Goal: Task Accomplishment & Management: Manage account settings

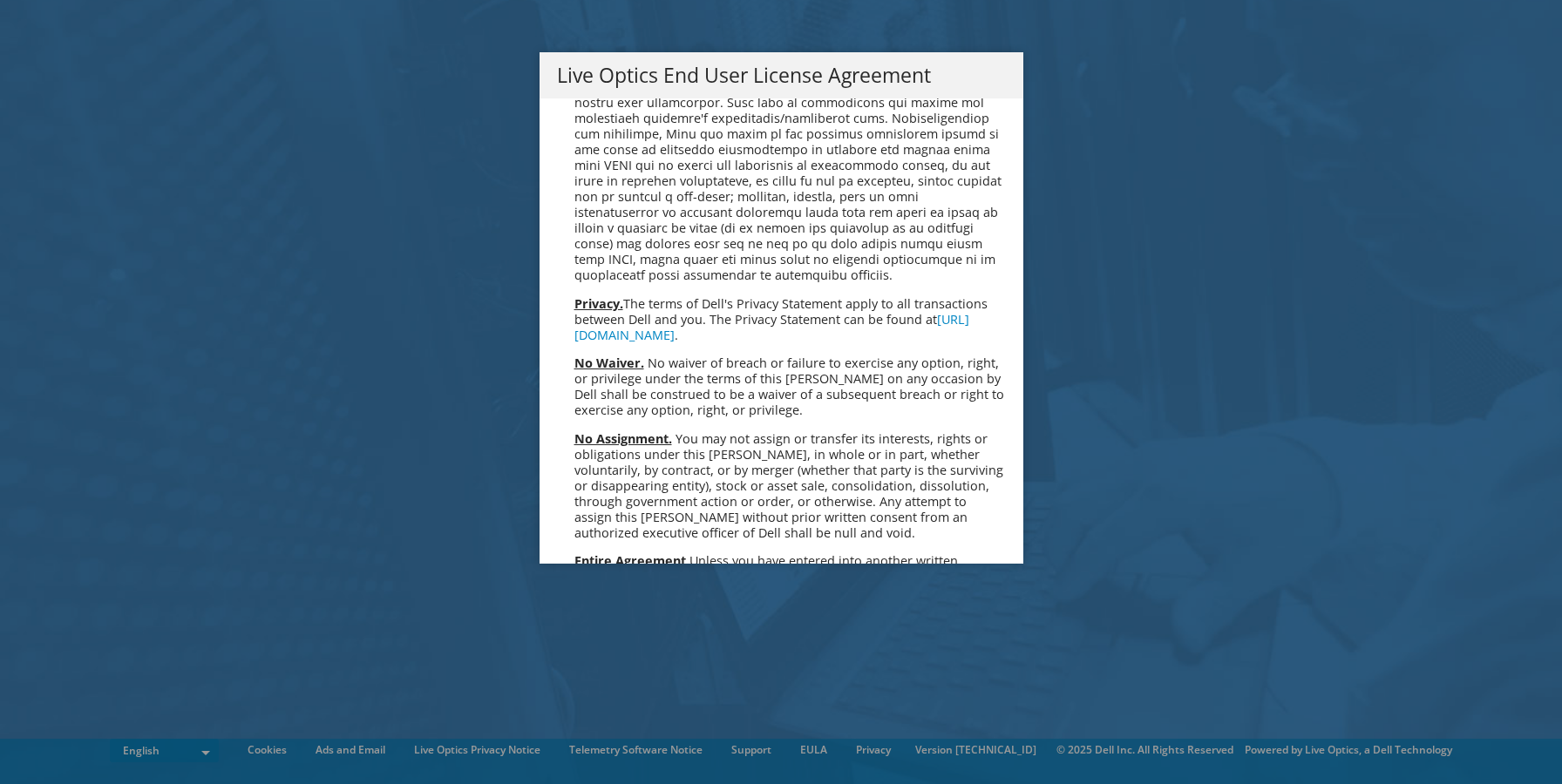
scroll to position [6385, 0]
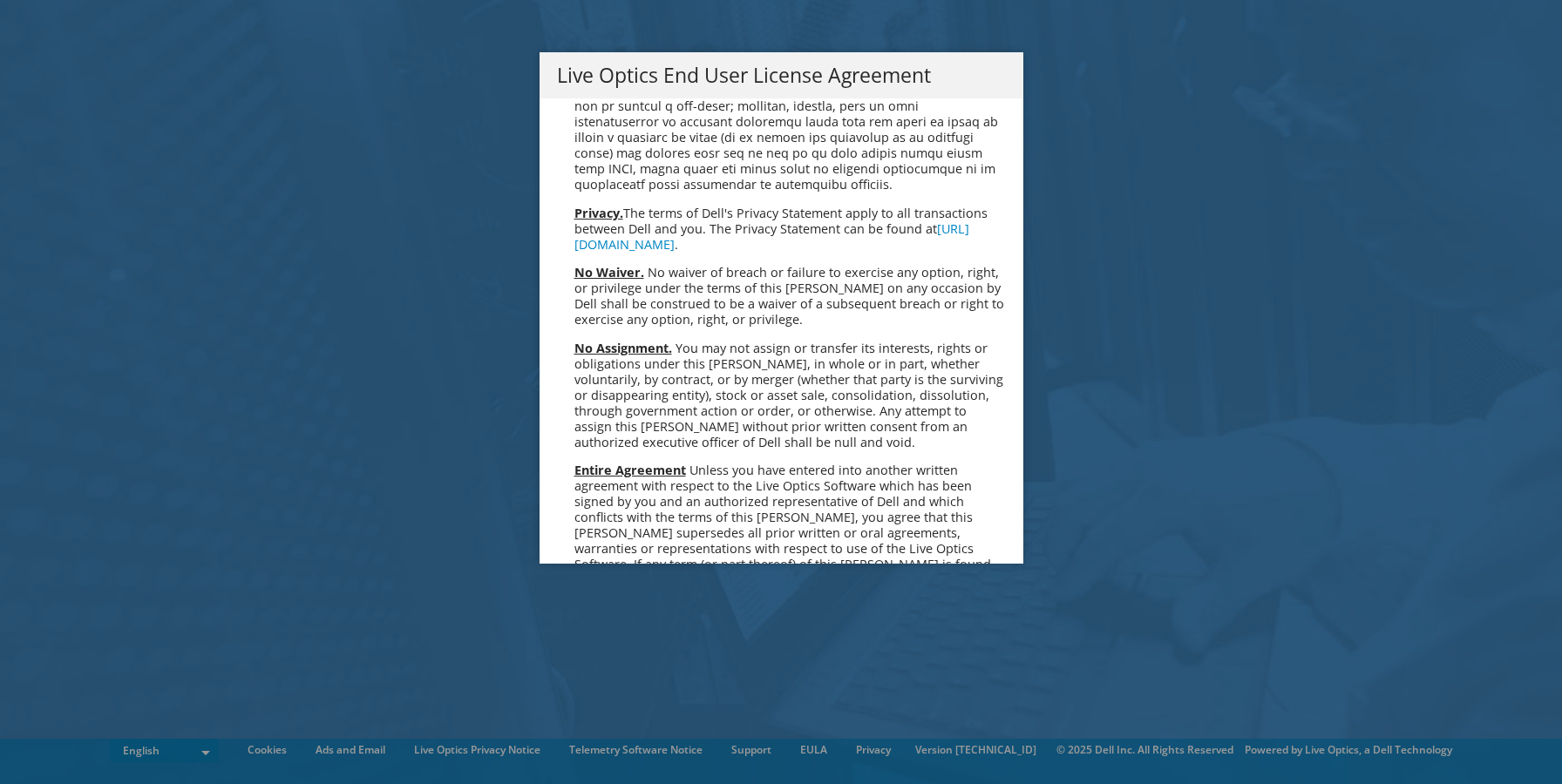
click at [627, 728] on link "Accept" at bounding box center [601, 748] width 89 height 42
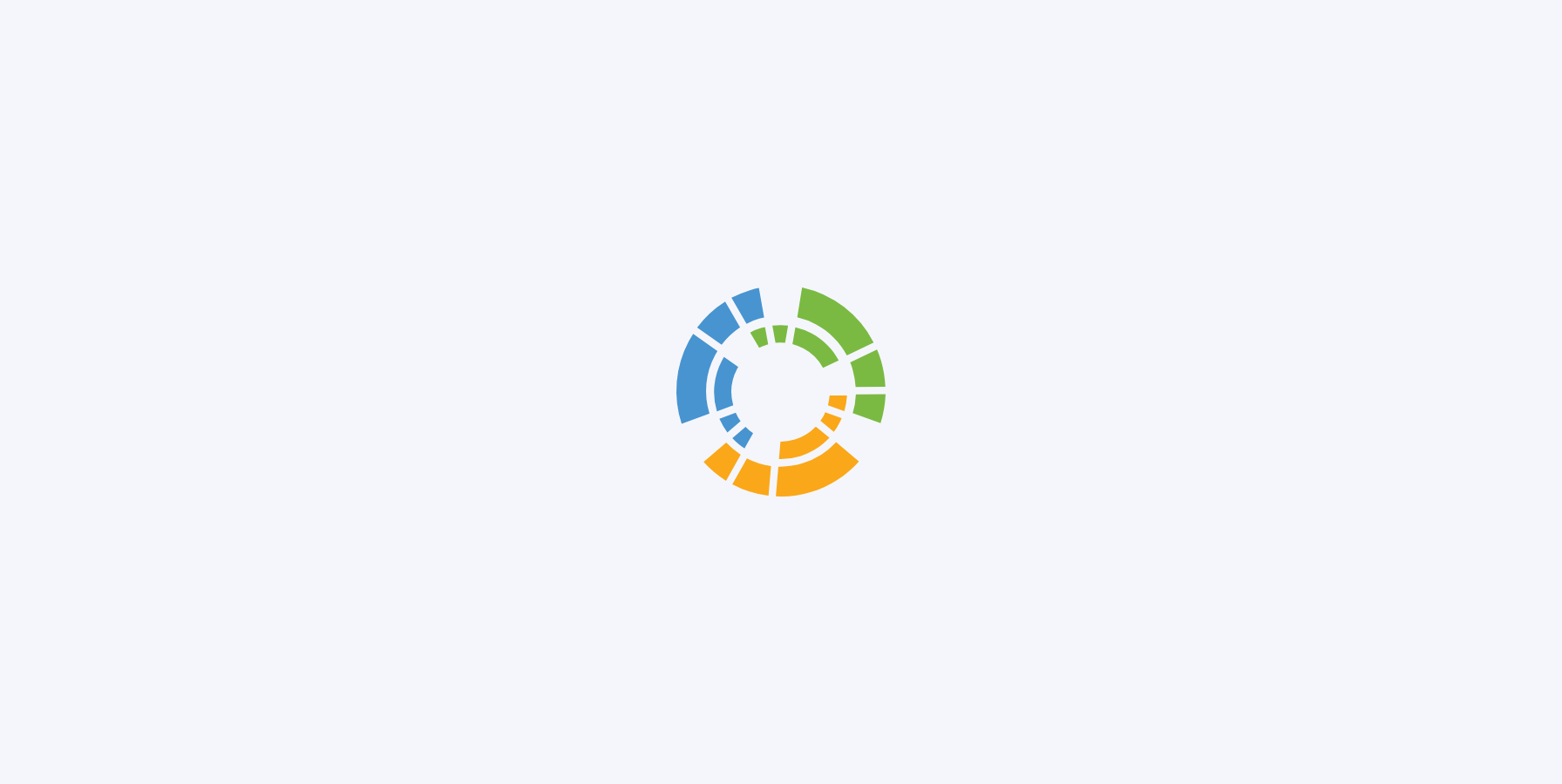
click at [590, 517] on div at bounding box center [781, 392] width 1562 height 784
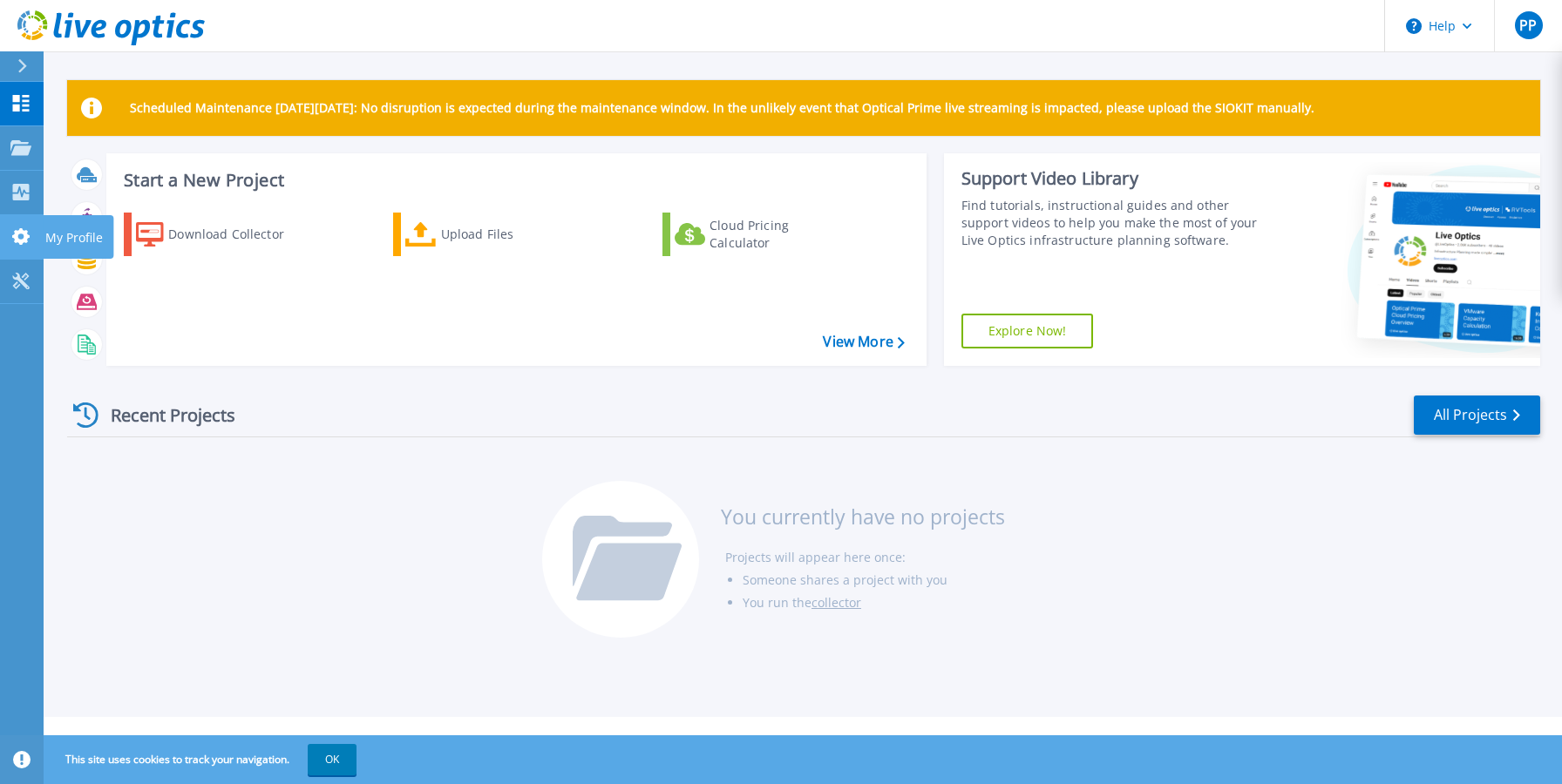
click at [12, 246] on link "My Profile My Profile" at bounding box center [21, 237] width 44 height 45
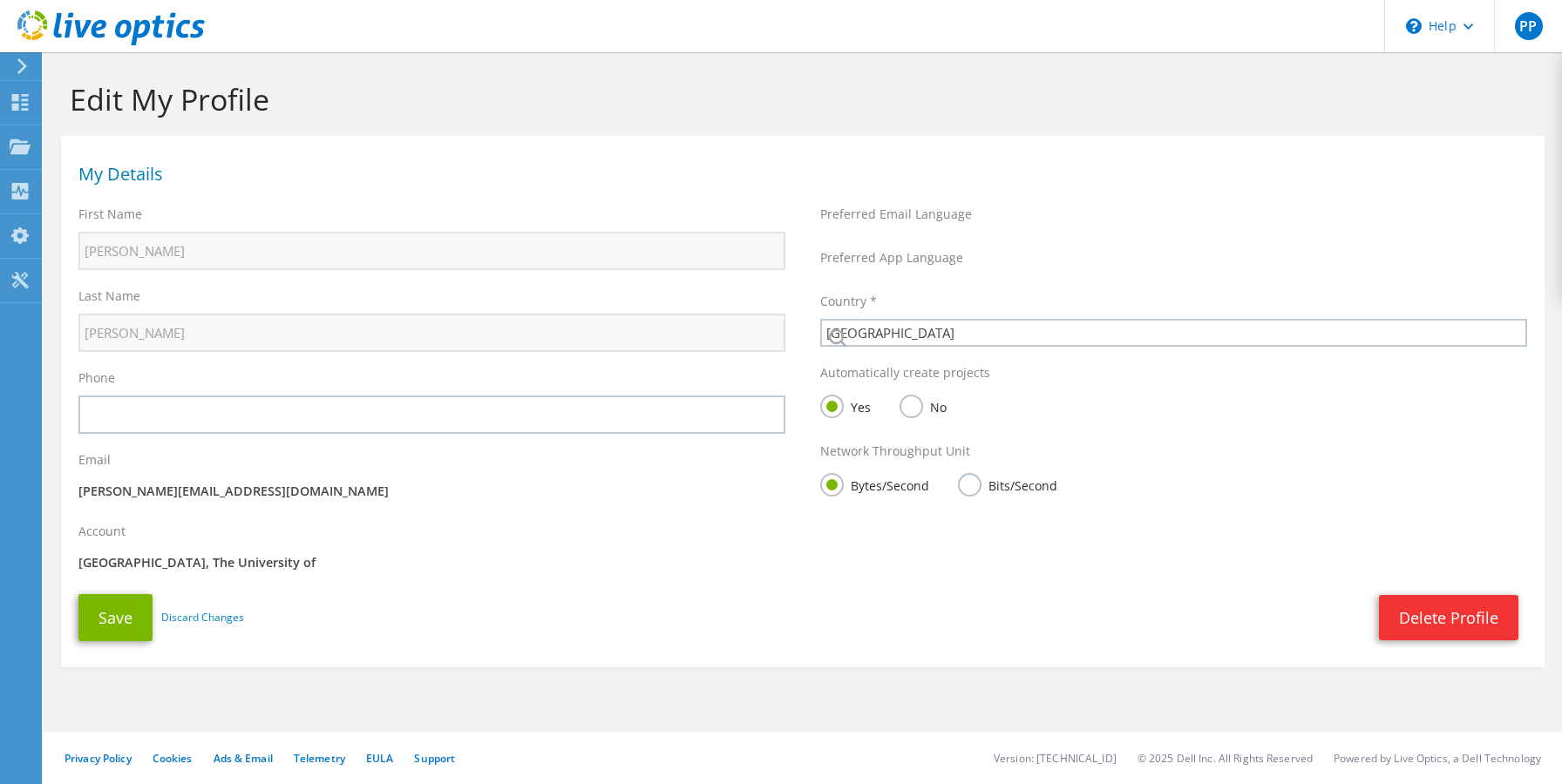
select select "75"
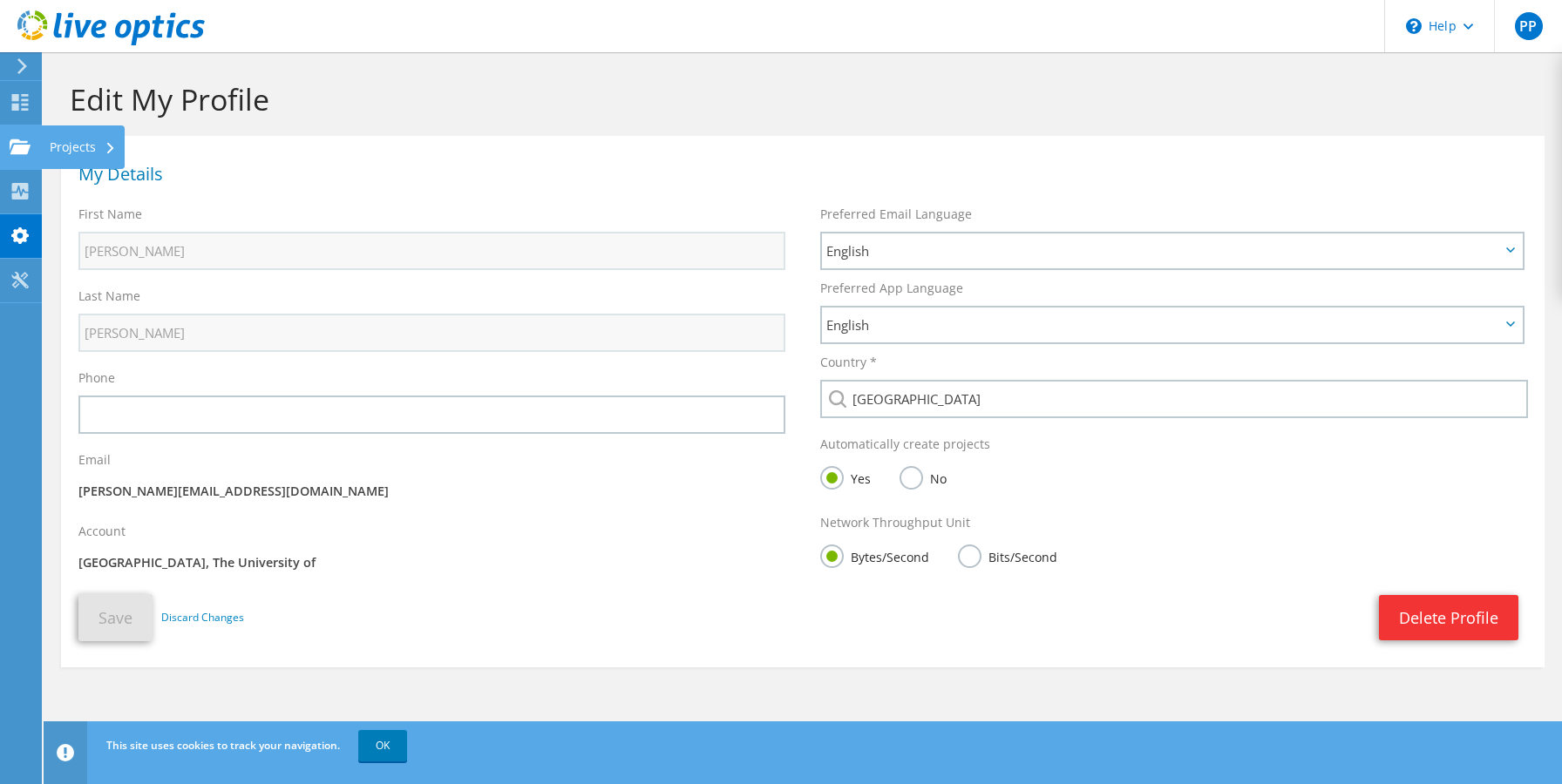
click at [18, 140] on use at bounding box center [20, 145] width 21 height 15
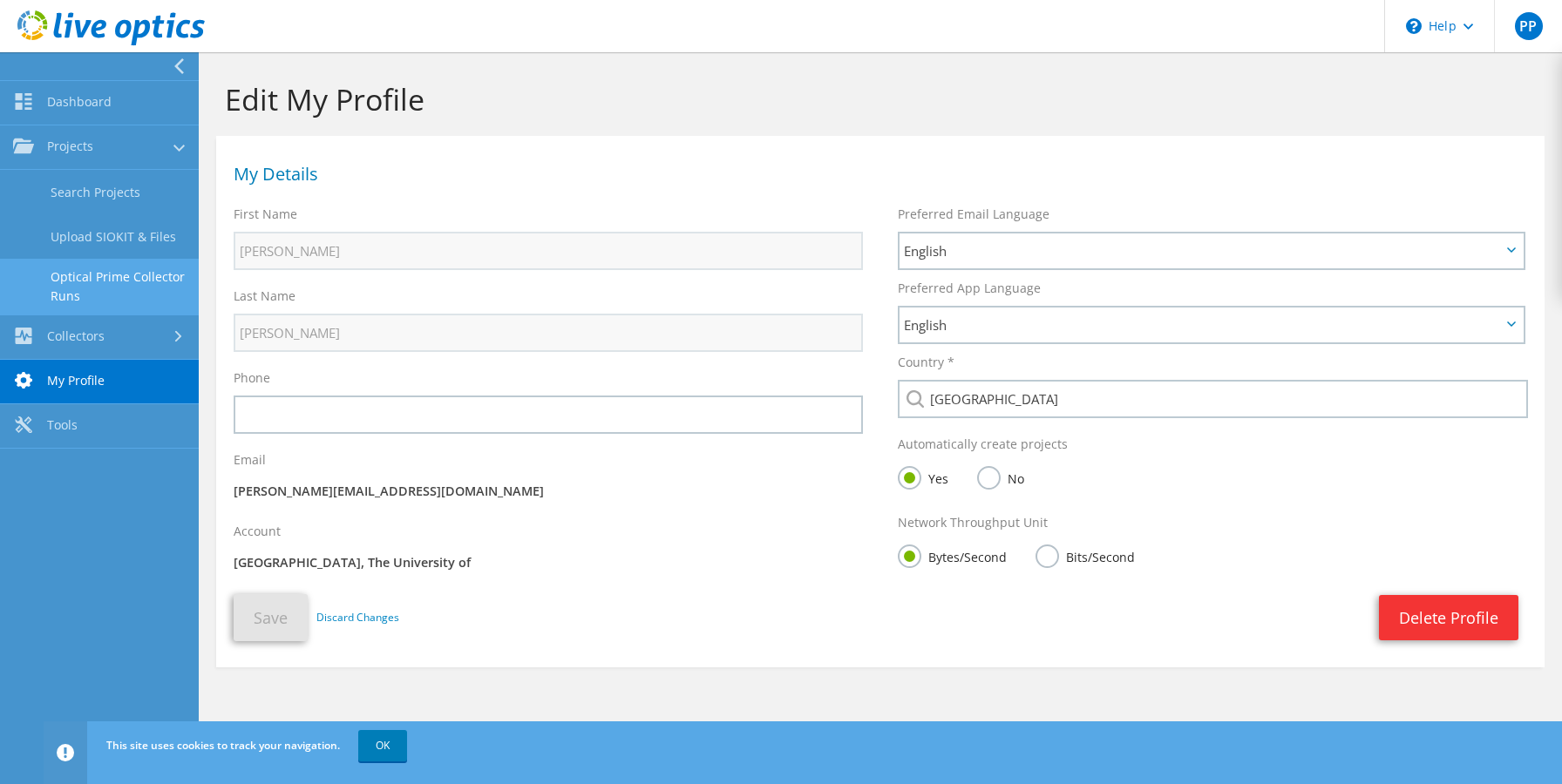
click at [78, 293] on link "Optical Prime Collector Runs" at bounding box center [99, 286] width 199 height 56
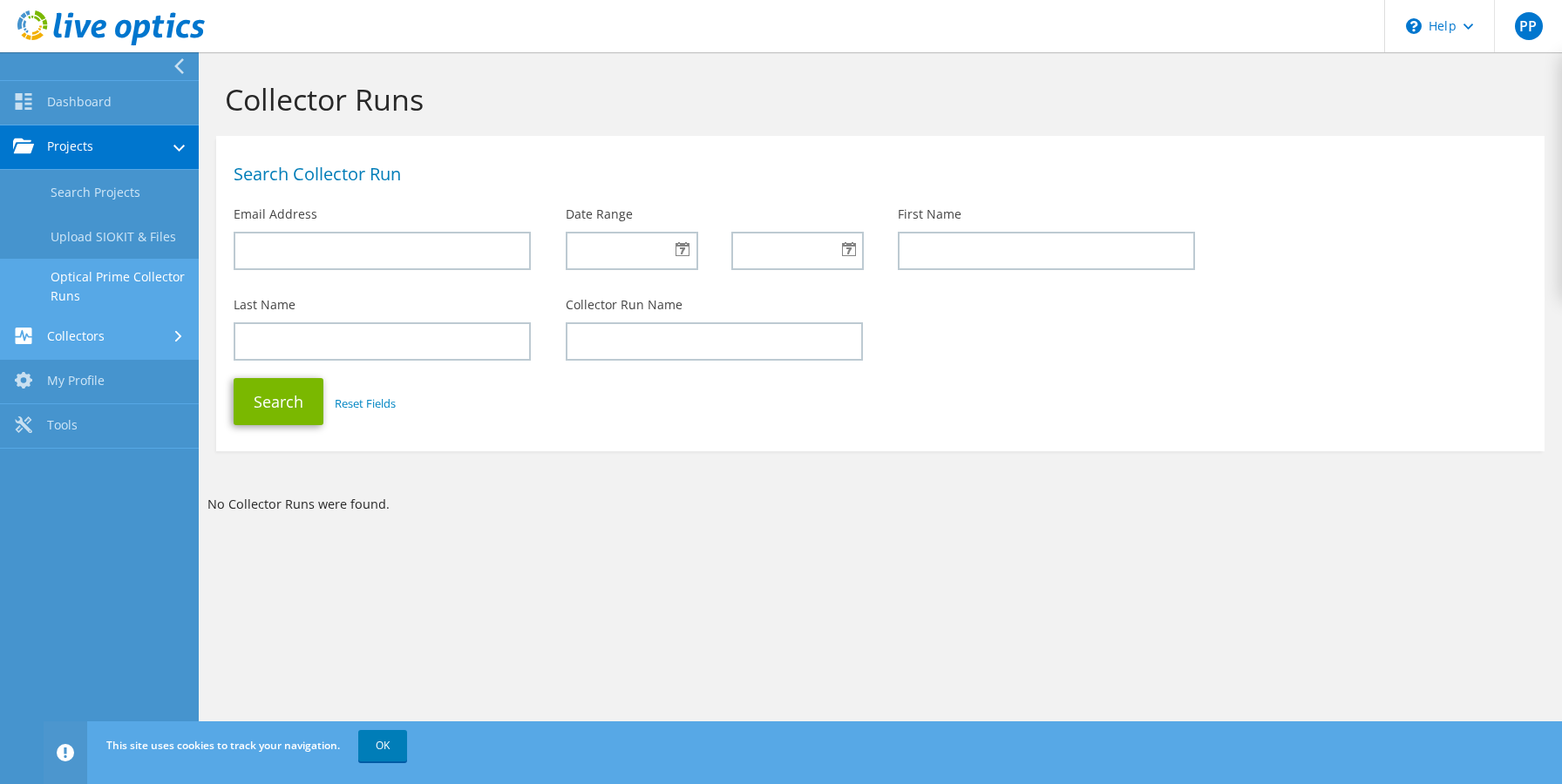
click at [45, 354] on link "Collectors" at bounding box center [99, 338] width 199 height 45
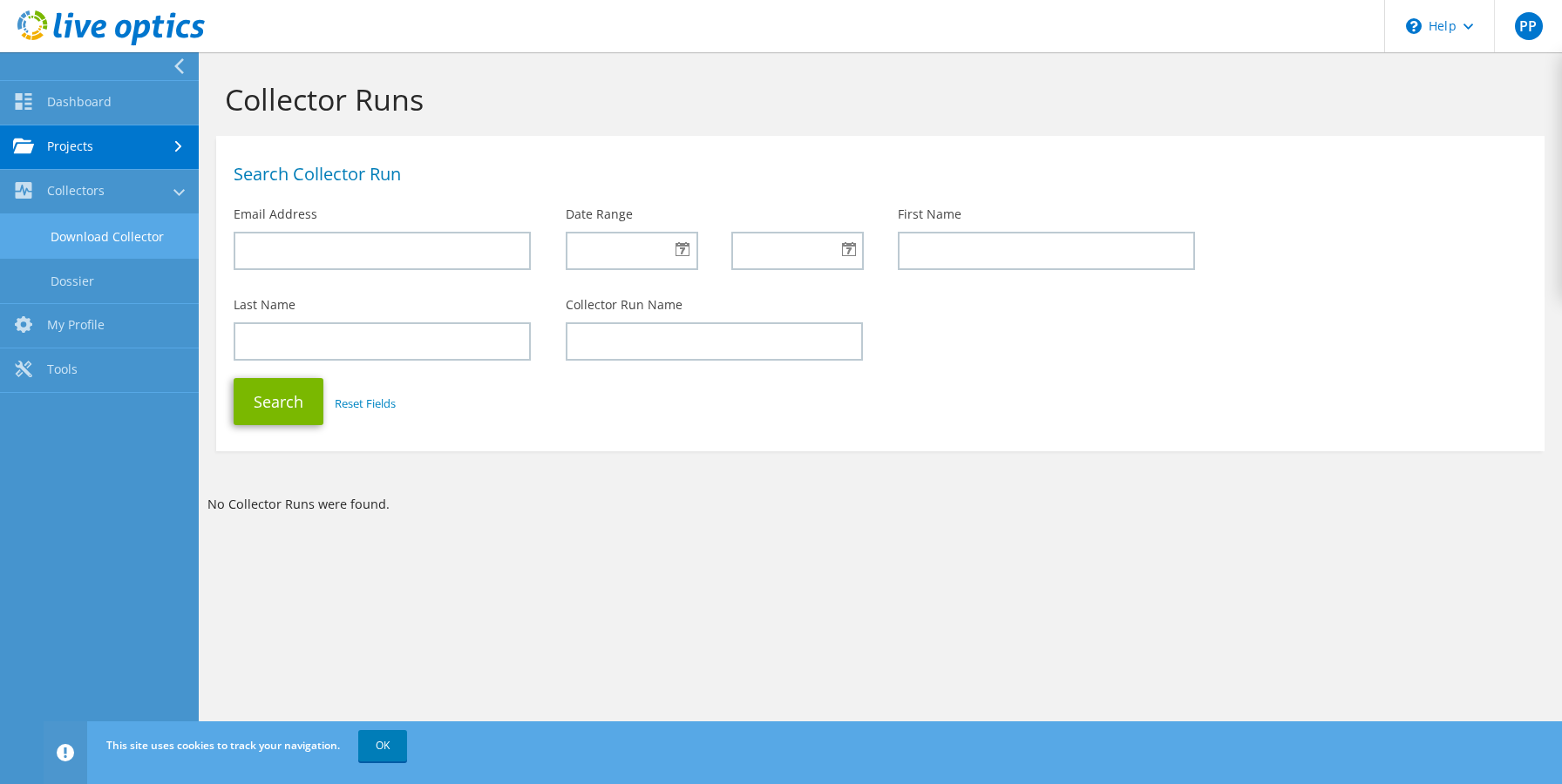
click at [63, 238] on link "Download Collector" at bounding box center [99, 236] width 199 height 45
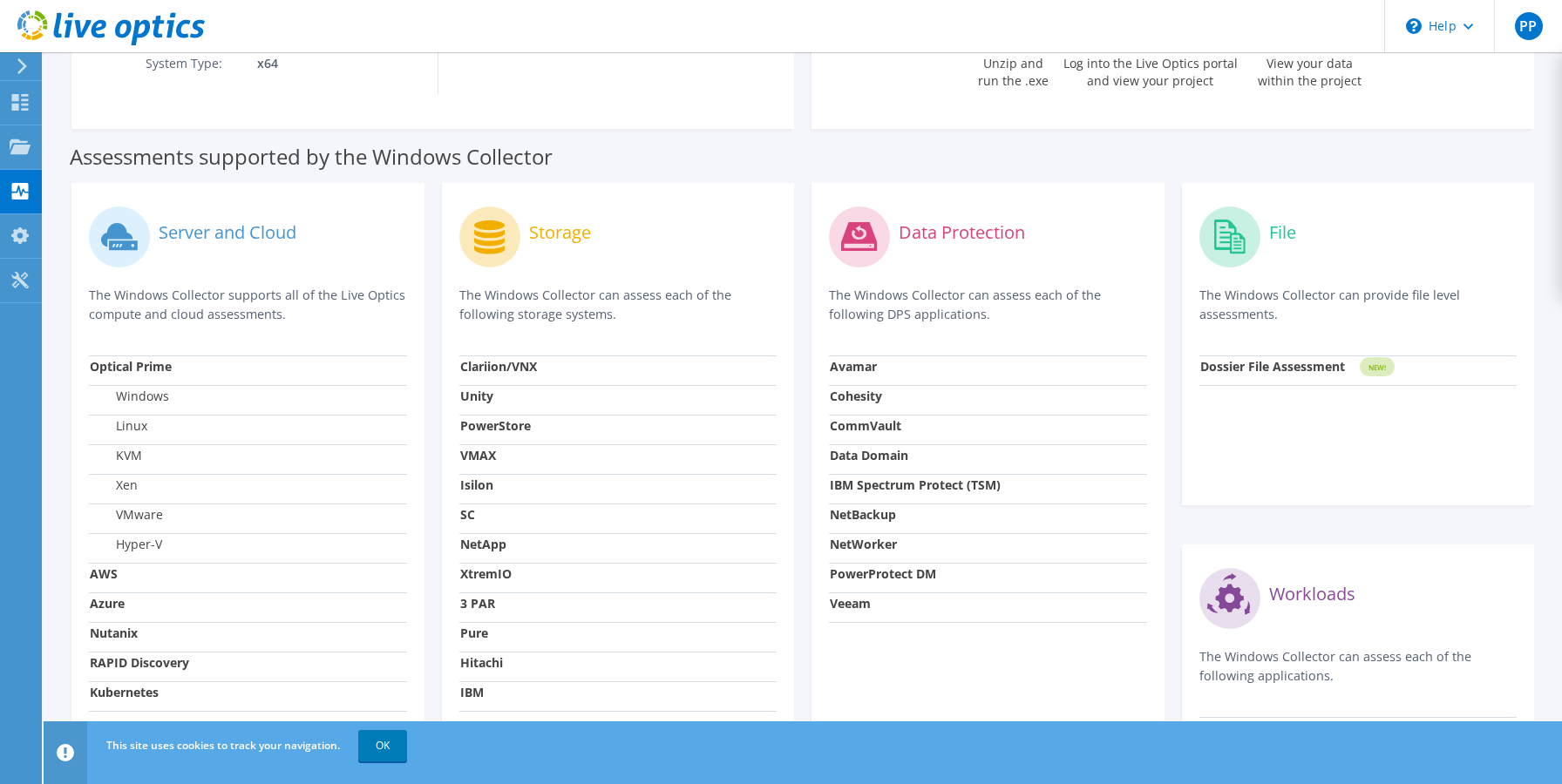
scroll to position [320, 0]
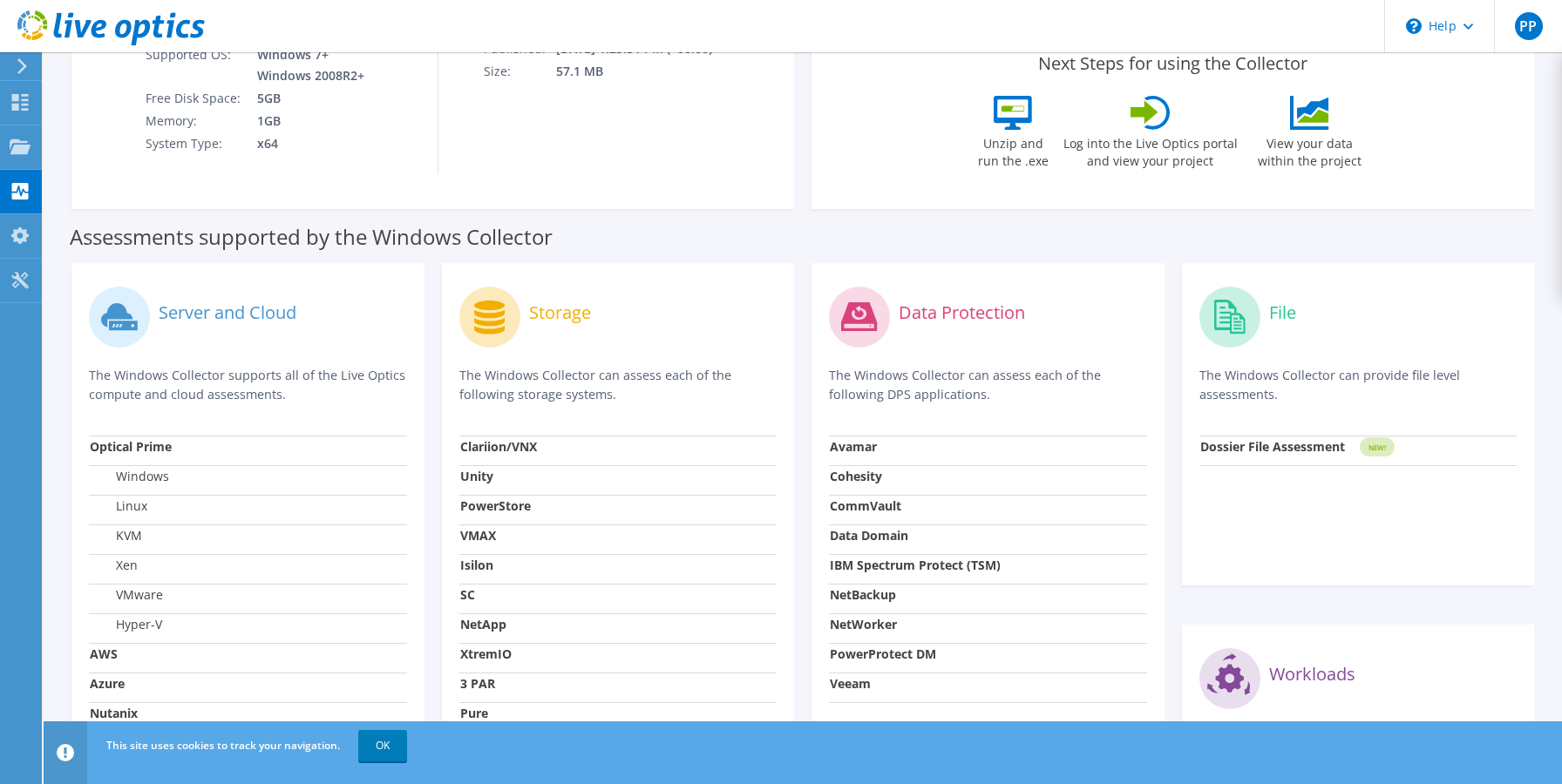
click at [1033, 34] on header "PP End User [PERSON_NAME] [PERSON_NAME][EMAIL_ADDRESS][DOMAIN_NAME] [GEOGRAPHIC…" at bounding box center [781, 26] width 1562 height 53
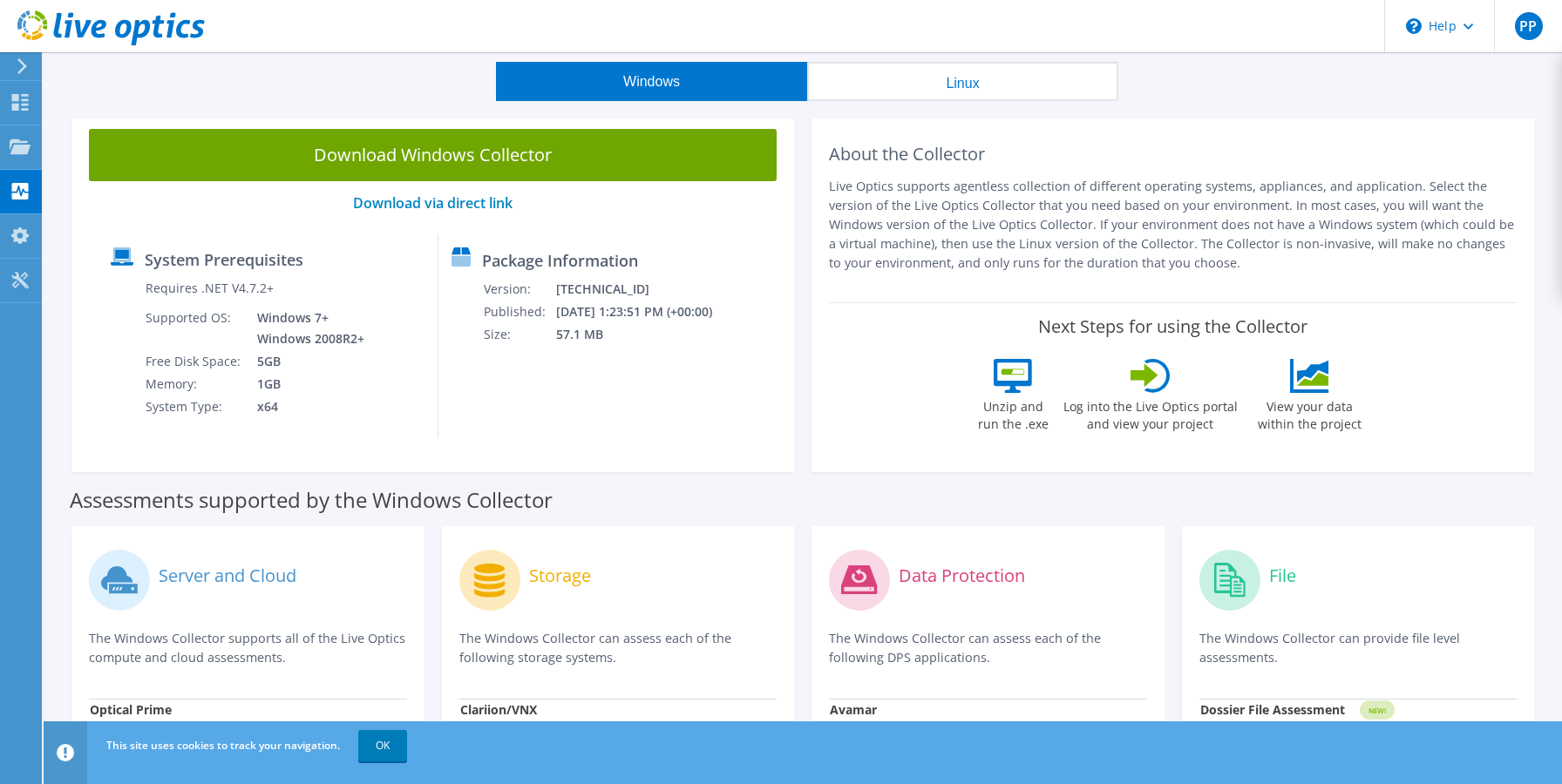
scroll to position [0, 0]
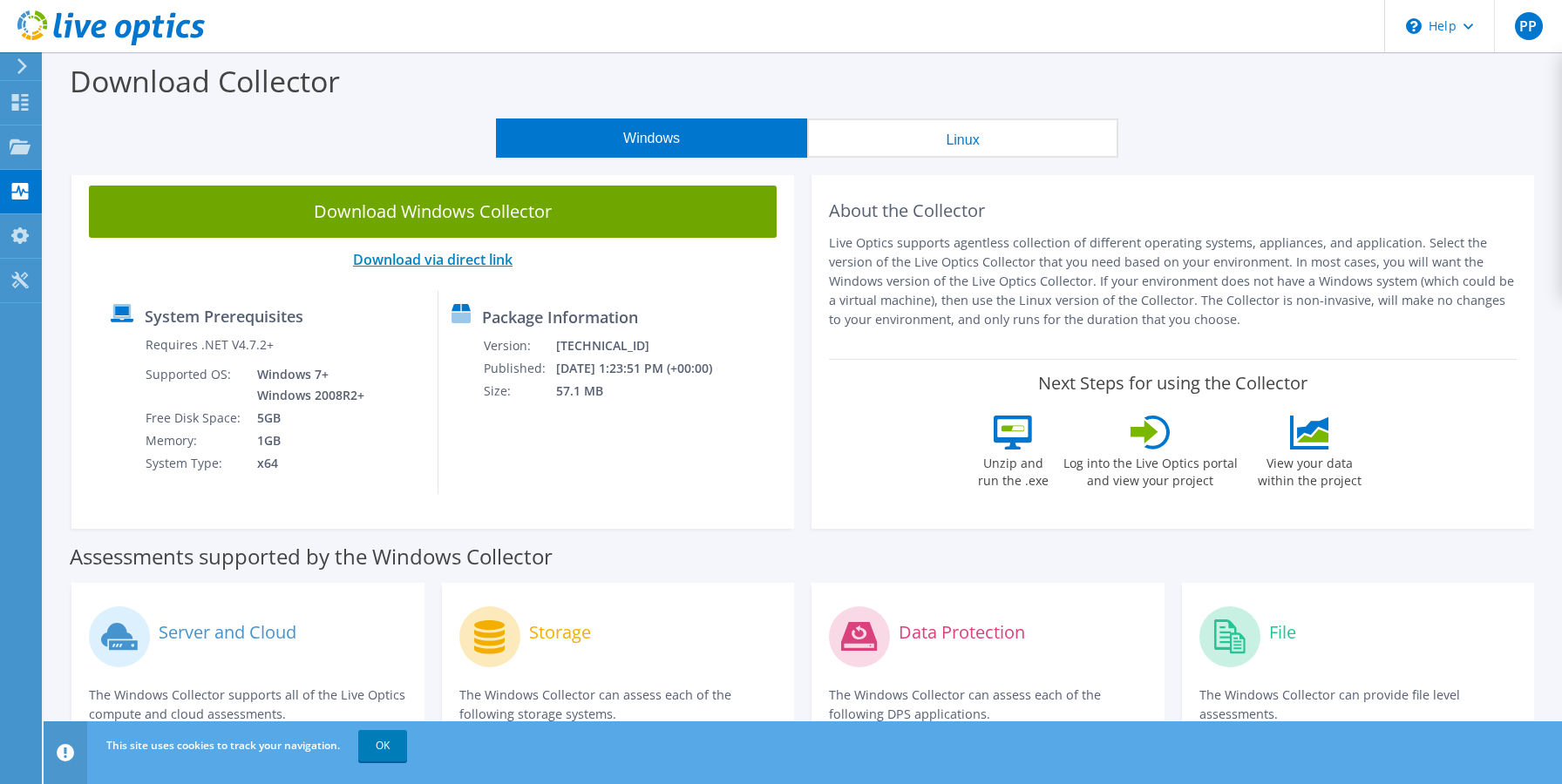
click at [471, 260] on link "Download via direct link" at bounding box center [433, 259] width 160 height 19
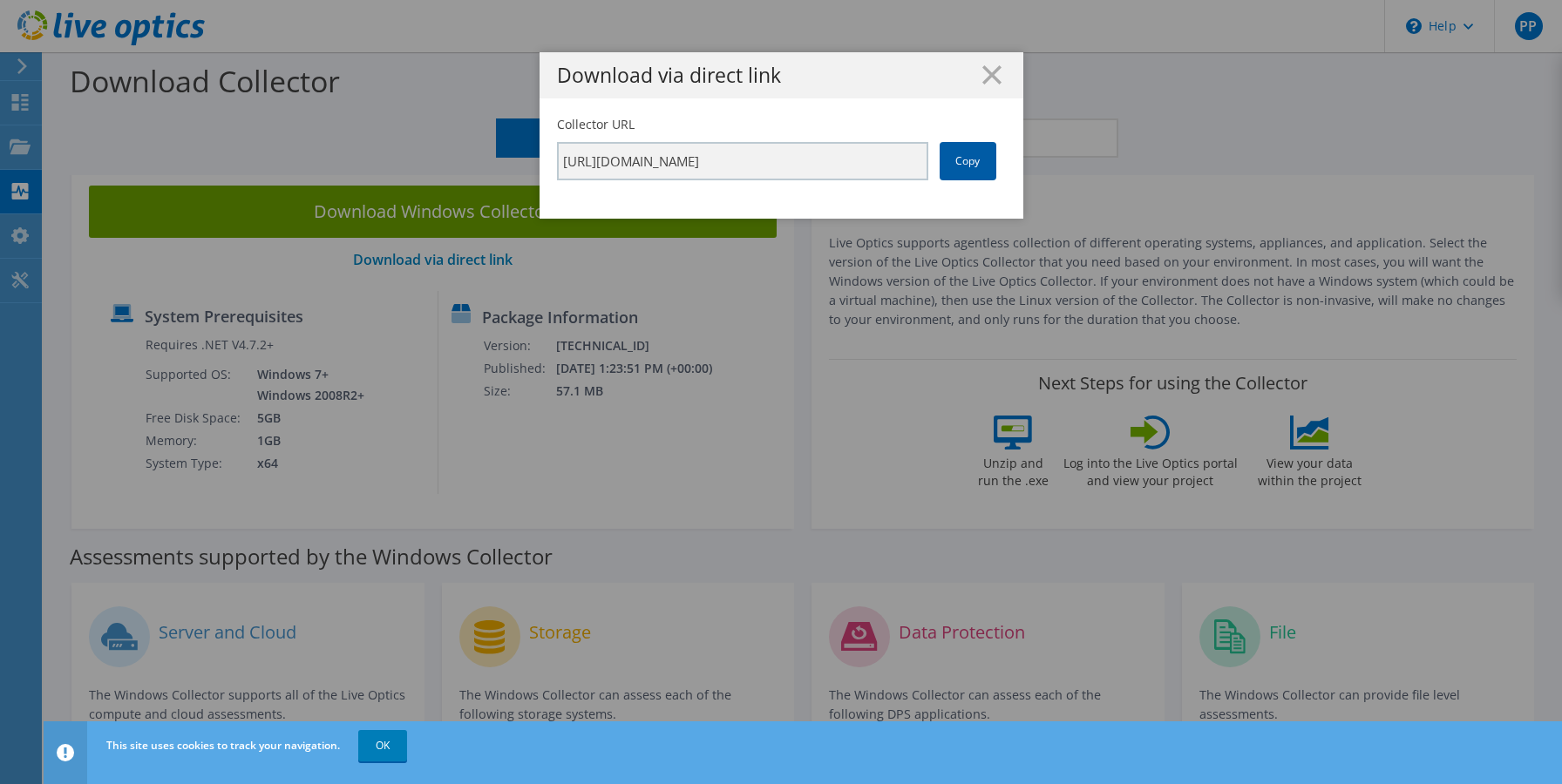
click at [984, 161] on link "Copy" at bounding box center [968, 161] width 57 height 38
